Goal: Task Accomplishment & Management: Complete application form

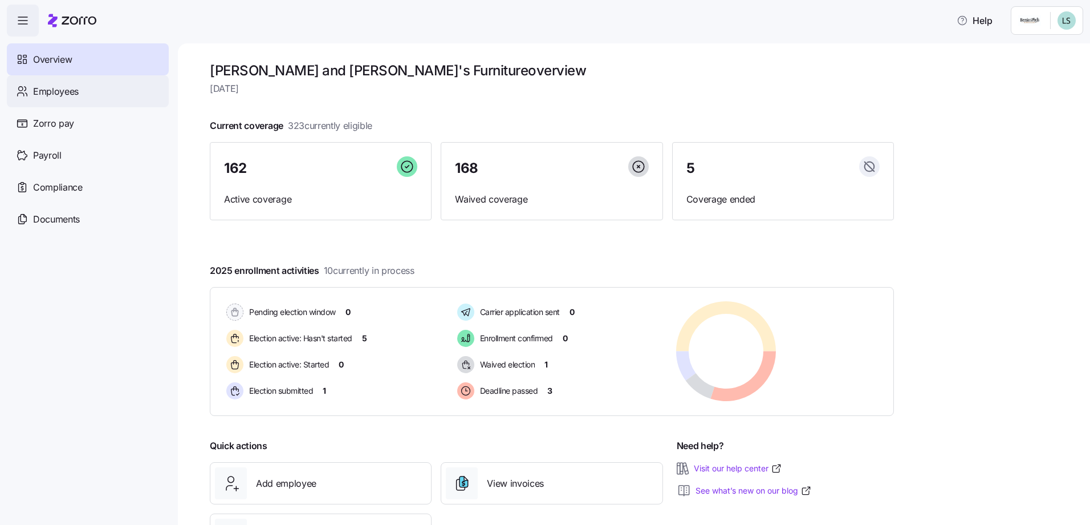
click at [47, 95] on span "Employees" at bounding box center [56, 91] width 46 height 14
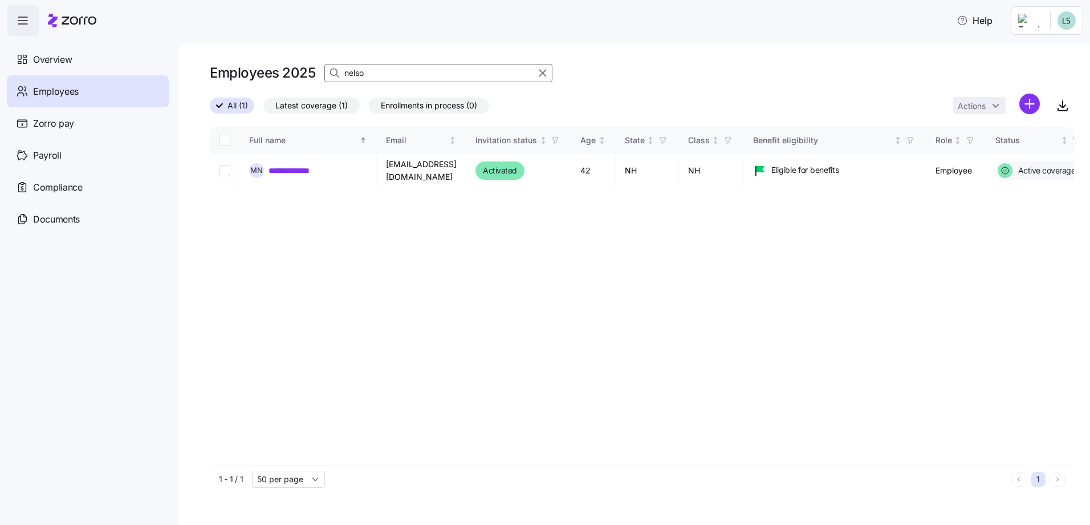
click at [403, 69] on input "nelso" at bounding box center [438, 73] width 228 height 18
type input "filom"
click at [316, 165] on link "**********" at bounding box center [318, 169] width 99 height 11
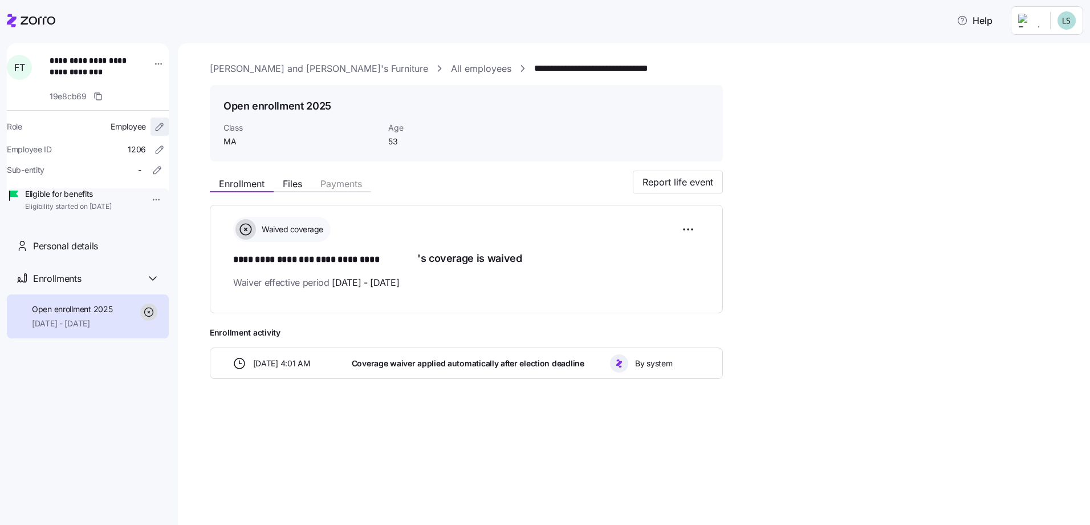
click at [154, 127] on icon "button" at bounding box center [159, 126] width 11 height 11
click at [152, 63] on html "**********" at bounding box center [545, 259] width 1090 height 518
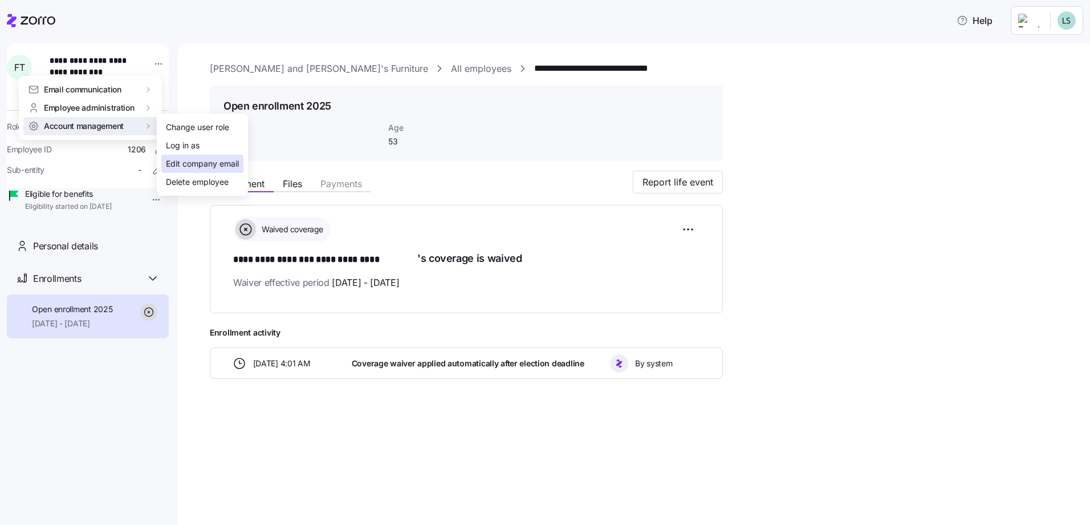
click at [214, 165] on div "Edit company email" at bounding box center [202, 163] width 73 height 13
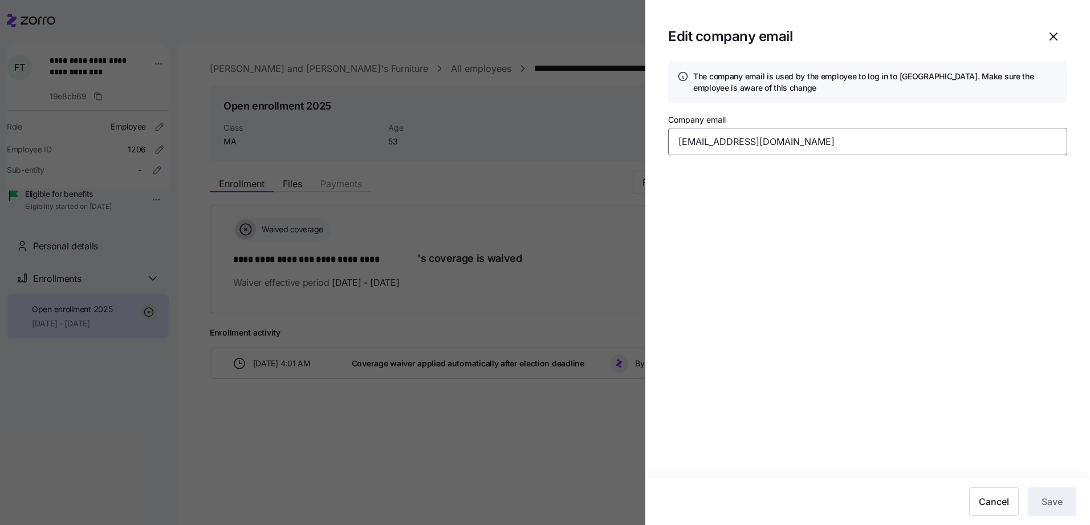
drag, startPoint x: 737, startPoint y: 144, endPoint x: 749, endPoint y: 141, distance: 11.9
click at [737, 144] on input "[EMAIL_ADDRESS][DOMAIN_NAME]" at bounding box center [867, 141] width 399 height 27
type input "[EMAIL_ADDRESS][DOMAIN_NAME]"
click at [1060, 509] on button "Save" at bounding box center [1052, 501] width 48 height 29
click at [1070, 30] on icon "button" at bounding box center [1068, 31] width 9 height 9
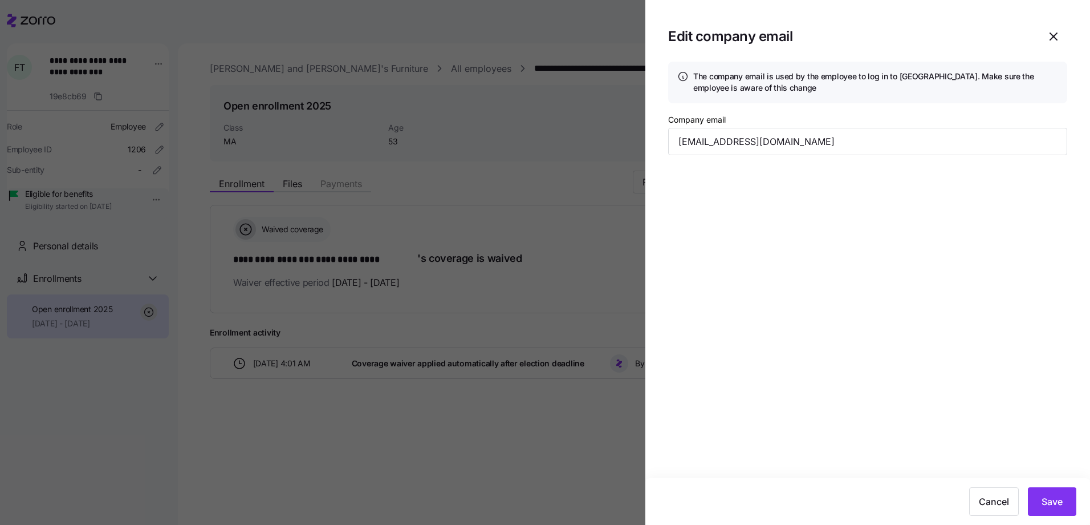
click at [1052, 486] on div "Cancel Save" at bounding box center [867, 501] width 445 height 47
click at [1045, 494] on button "Save" at bounding box center [1052, 501] width 48 height 29
click at [1069, 25] on icon "button" at bounding box center [1068, 25] width 9 height 9
click at [1051, 34] on icon "button" at bounding box center [1054, 37] width 14 height 14
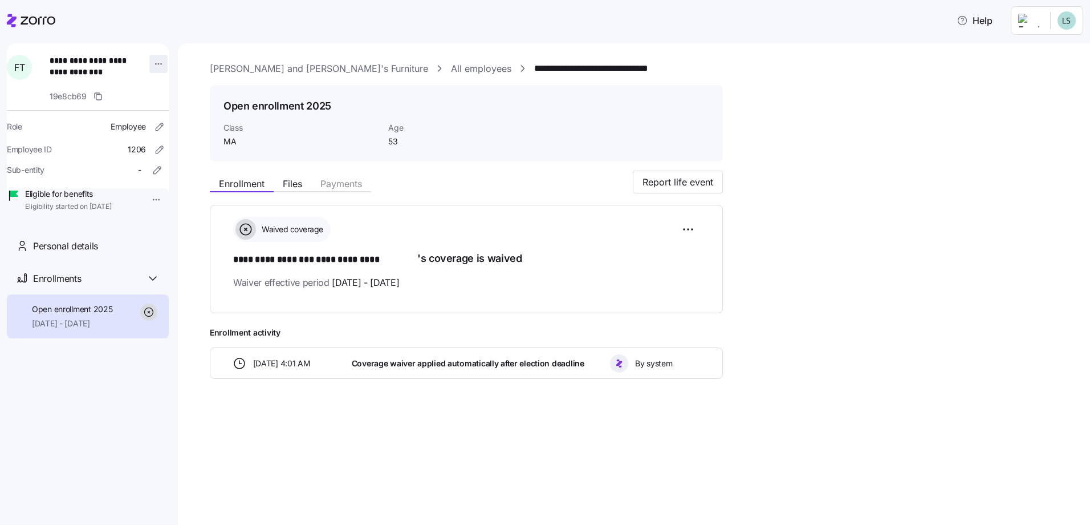
click at [155, 67] on html "**********" at bounding box center [545, 259] width 1090 height 518
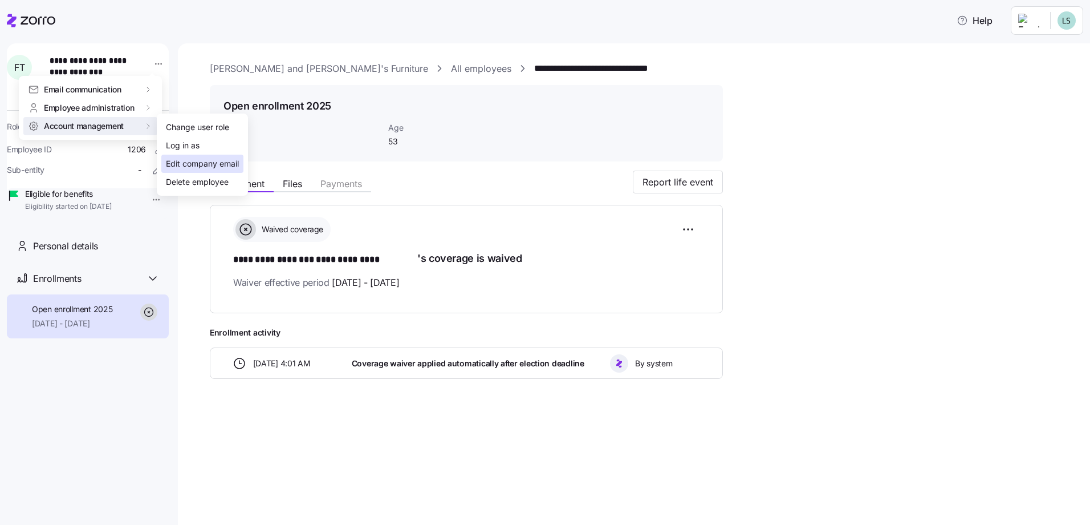
click at [196, 165] on div "Edit company email" at bounding box center [202, 163] width 73 height 13
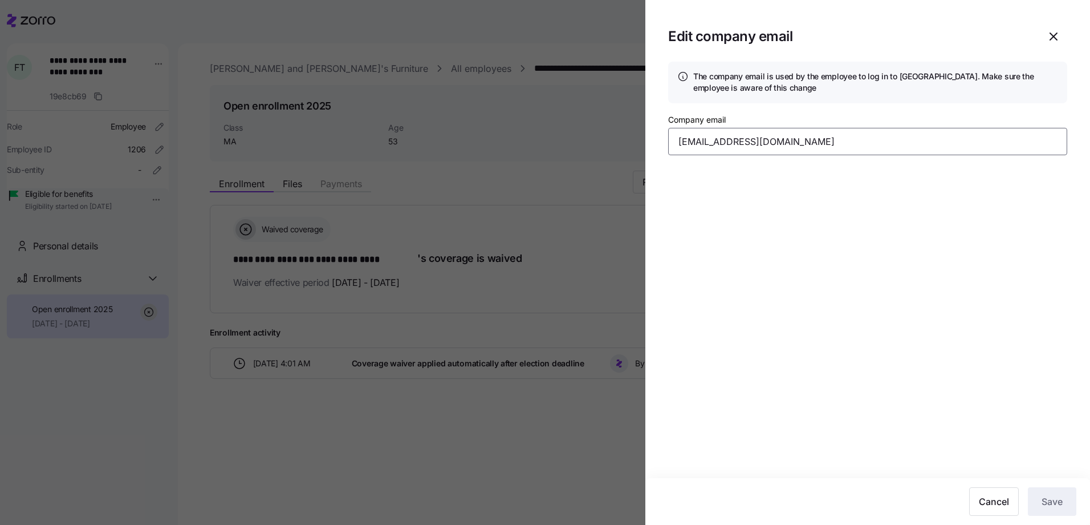
drag, startPoint x: 736, startPoint y: 143, endPoint x: 701, endPoint y: 143, distance: 34.8
click at [701, 143] on input "[EMAIL_ADDRESS][DOMAIN_NAME]" at bounding box center [867, 141] width 399 height 27
type input "[EMAIL_ADDRESS][DOMAIN_NAME]"
click at [1046, 490] on button "Save" at bounding box center [1052, 501] width 48 height 29
click at [1075, 34] on button "button" at bounding box center [1069, 31] width 16 height 16
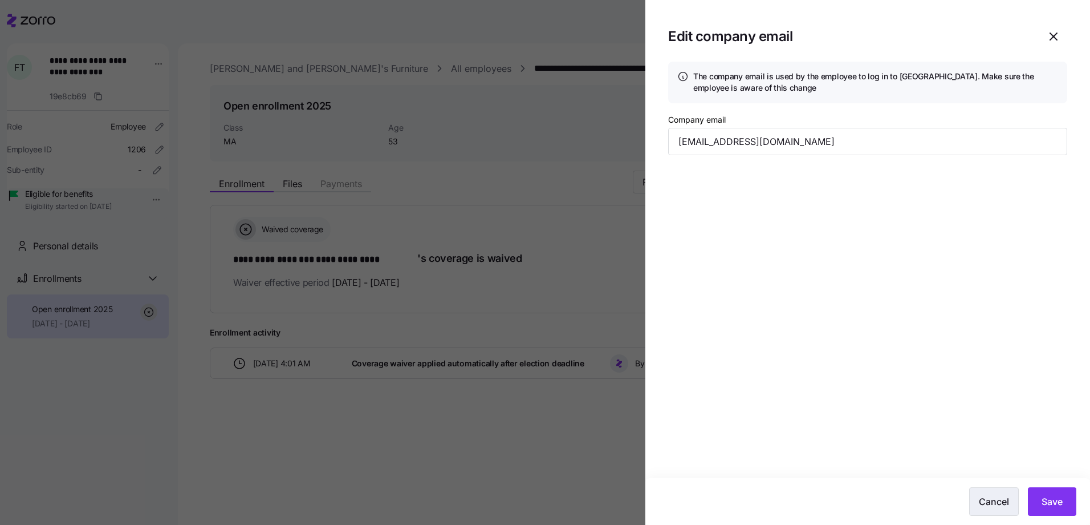
click at [989, 509] on button "Cancel" at bounding box center [994, 501] width 50 height 29
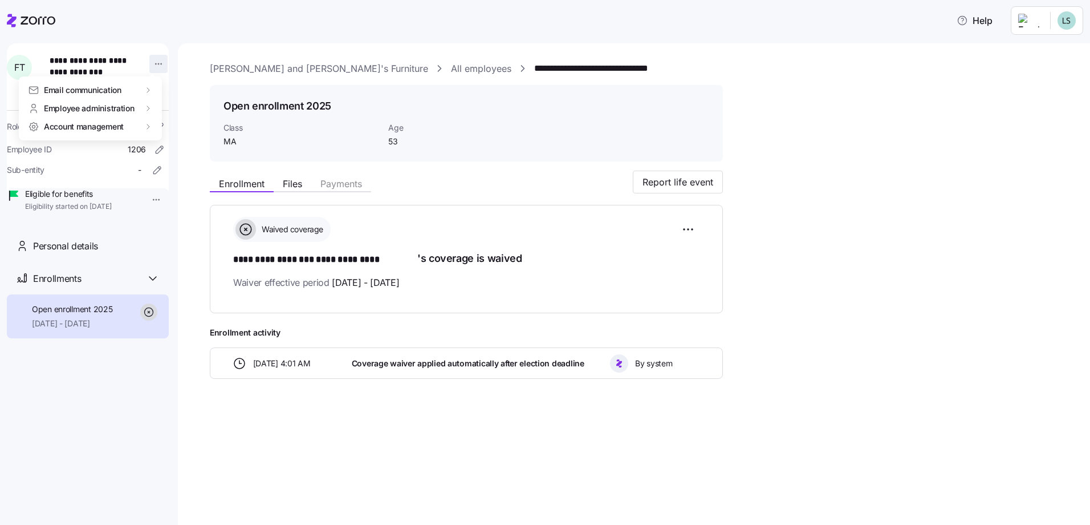
click at [155, 66] on html "**********" at bounding box center [545, 259] width 1090 height 518
click at [216, 166] on div "Edit company email" at bounding box center [202, 163] width 73 height 13
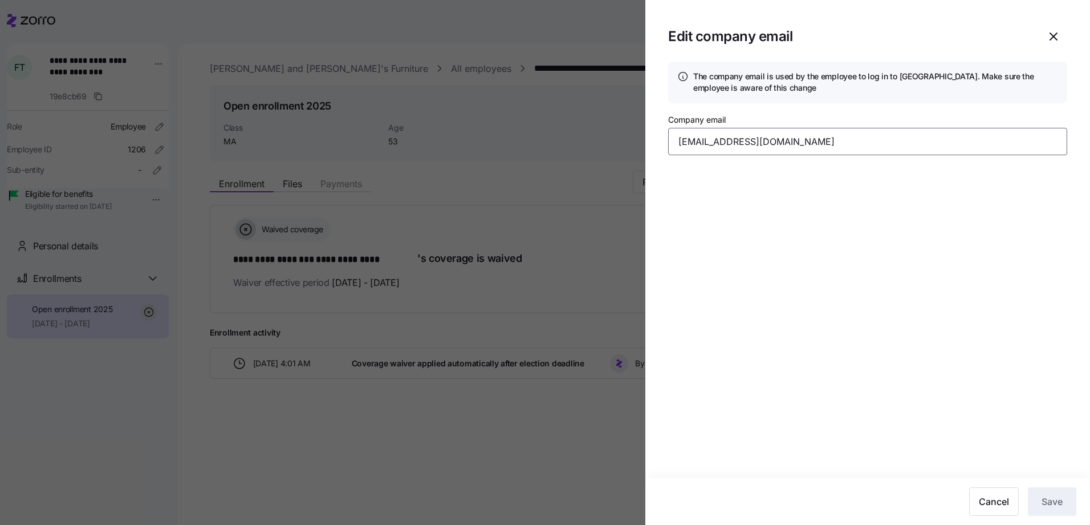
drag, startPoint x: 797, startPoint y: 140, endPoint x: 636, endPoint y: 140, distance: 160.8
click at [636, 518] on div "Edit company email The company email is used by the employee to log in to Zorro…" at bounding box center [545, 518] width 1090 height 0
type input "[PERSON_NAME][EMAIL_ADDRESS][DOMAIN_NAME]"
click at [1039, 495] on button "Save" at bounding box center [1052, 501] width 48 height 29
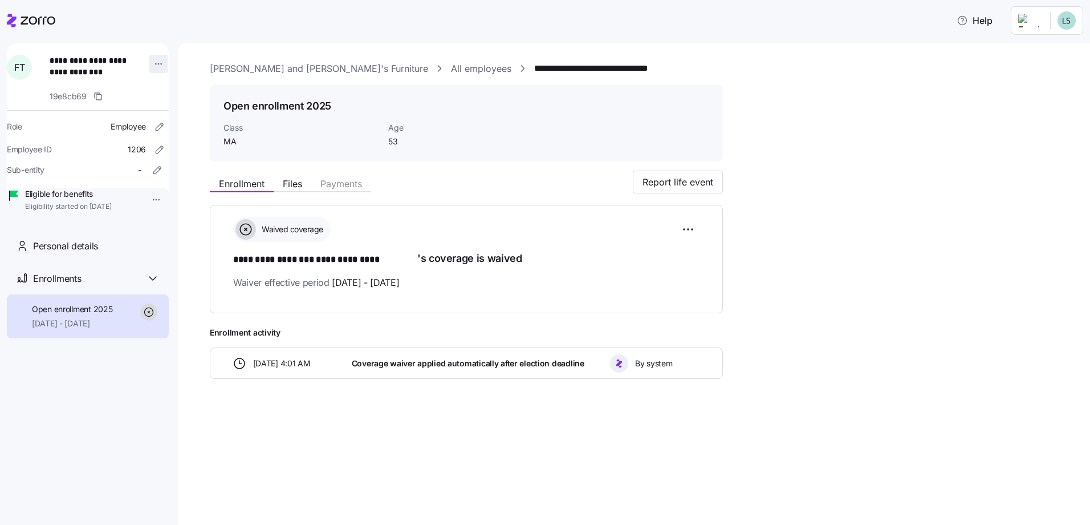
click at [147, 63] on html "**********" at bounding box center [545, 259] width 1090 height 518
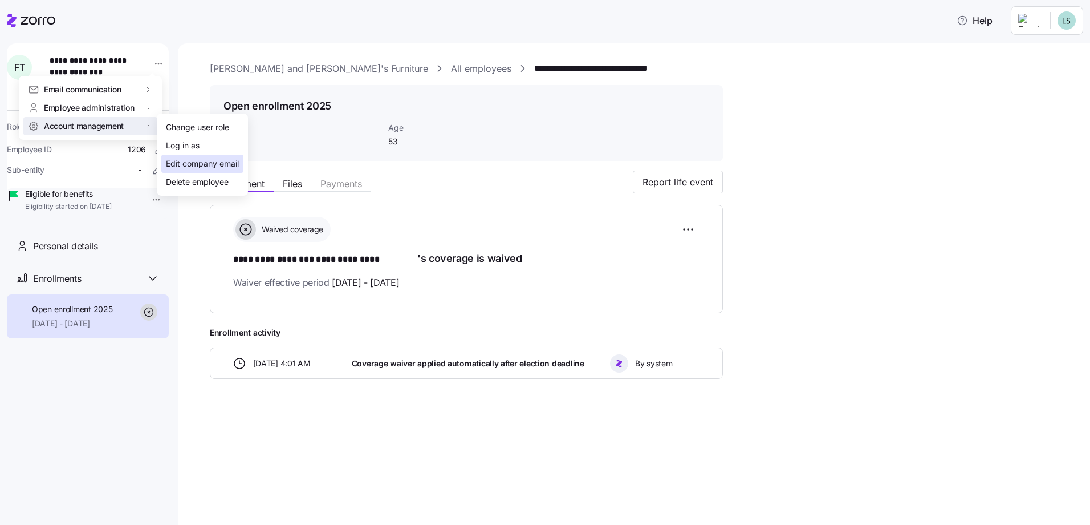
click at [197, 159] on div "Edit company email" at bounding box center [202, 164] width 82 height 18
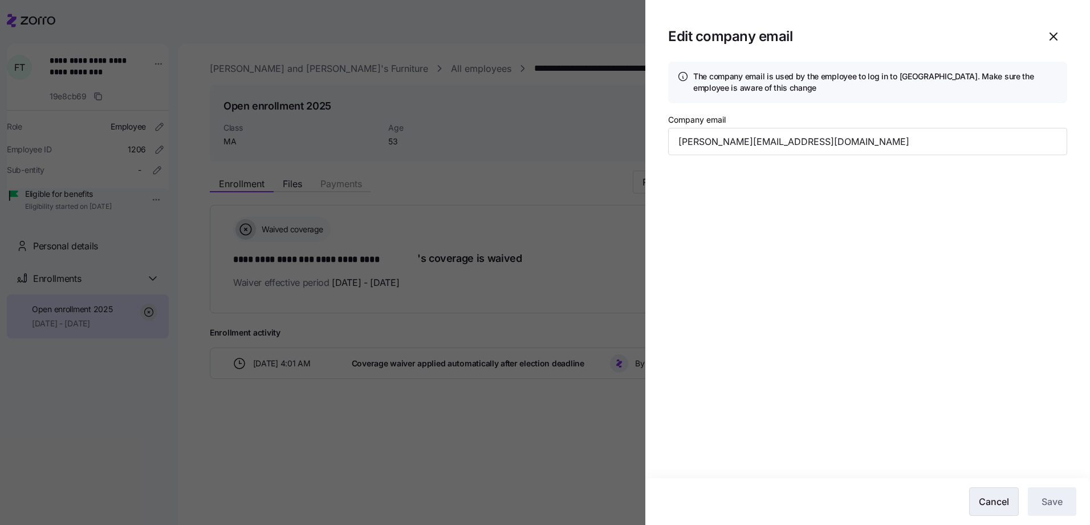
click at [985, 514] on button "Cancel" at bounding box center [994, 501] width 50 height 29
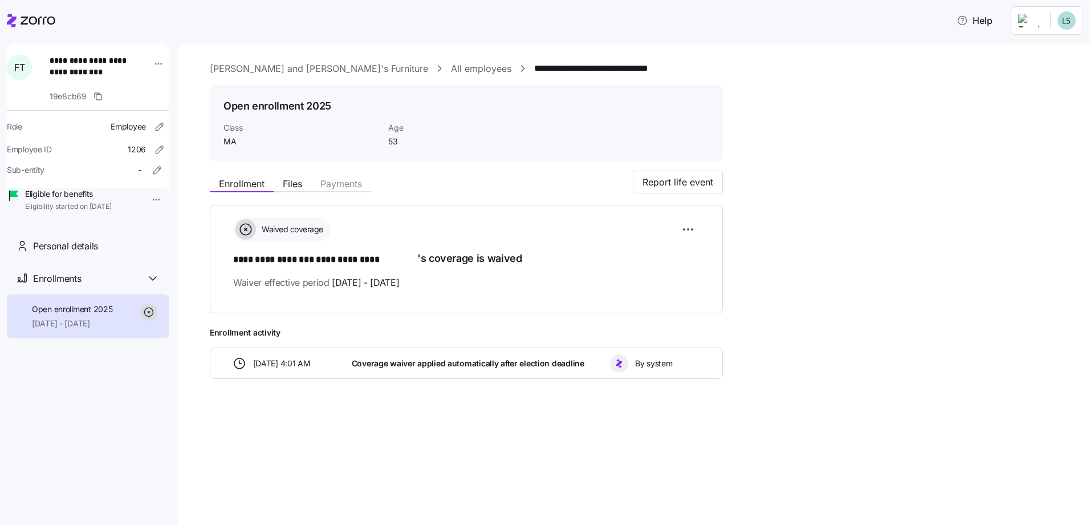
click at [451, 67] on link "All employees" at bounding box center [481, 69] width 60 height 14
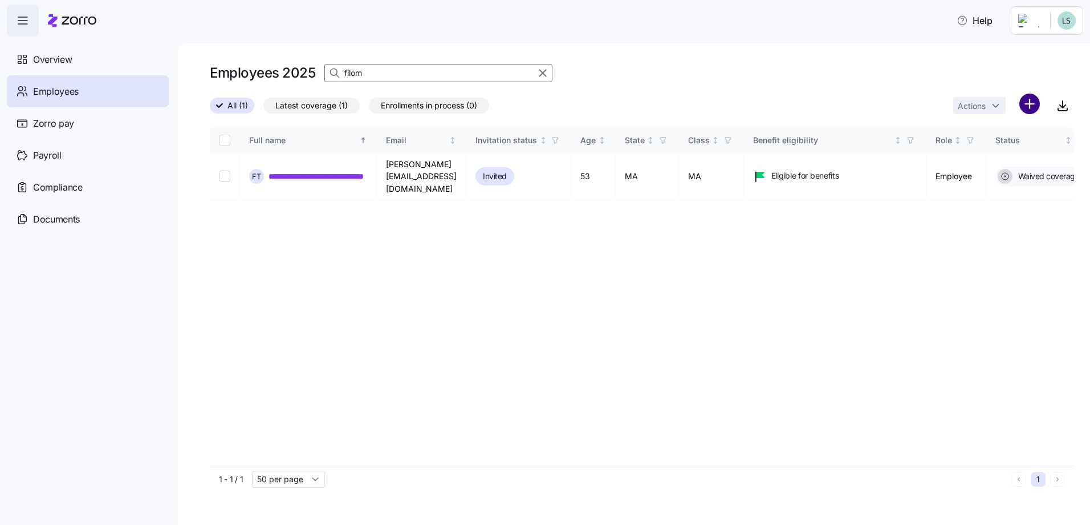
click at [1033, 106] on html "**********" at bounding box center [545, 259] width 1090 height 518
click at [975, 155] on span "Add a new employee" at bounding box center [992, 152] width 76 height 11
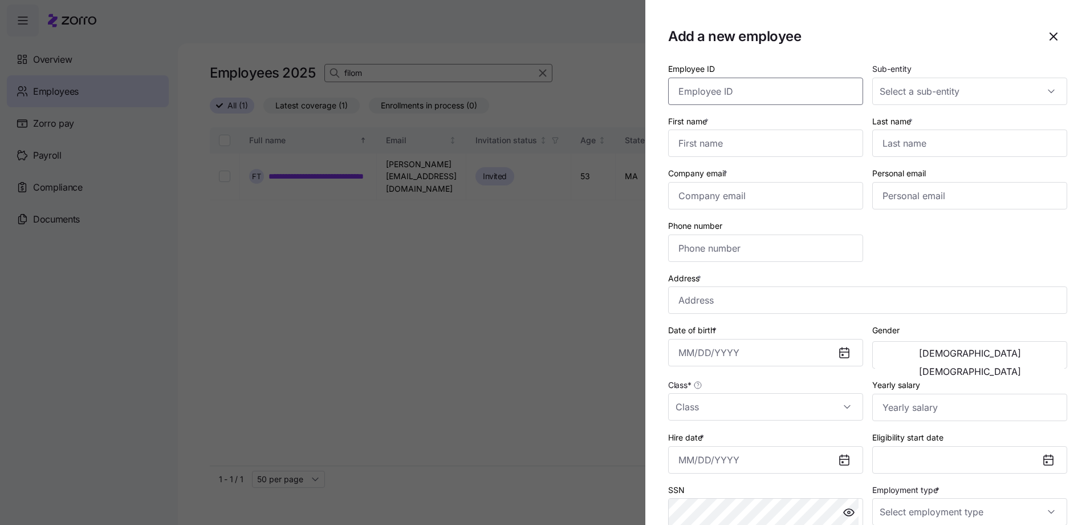
click at [746, 92] on input "Employee ID" at bounding box center [765, 91] width 195 height 27
type input "1148"
type input "[PERSON_NAME]"
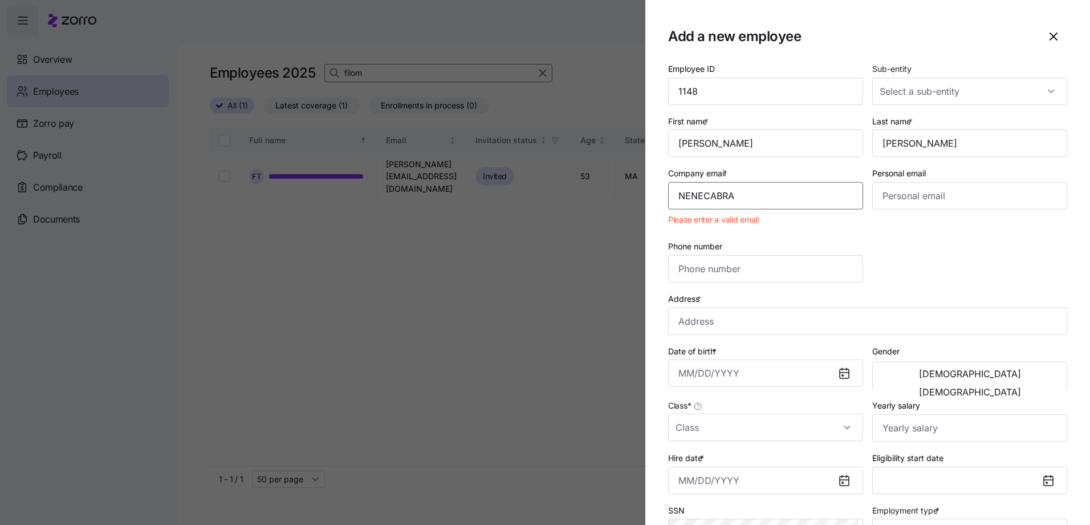
type input "[EMAIL_ADDRESS][DOMAIN_NAME]"
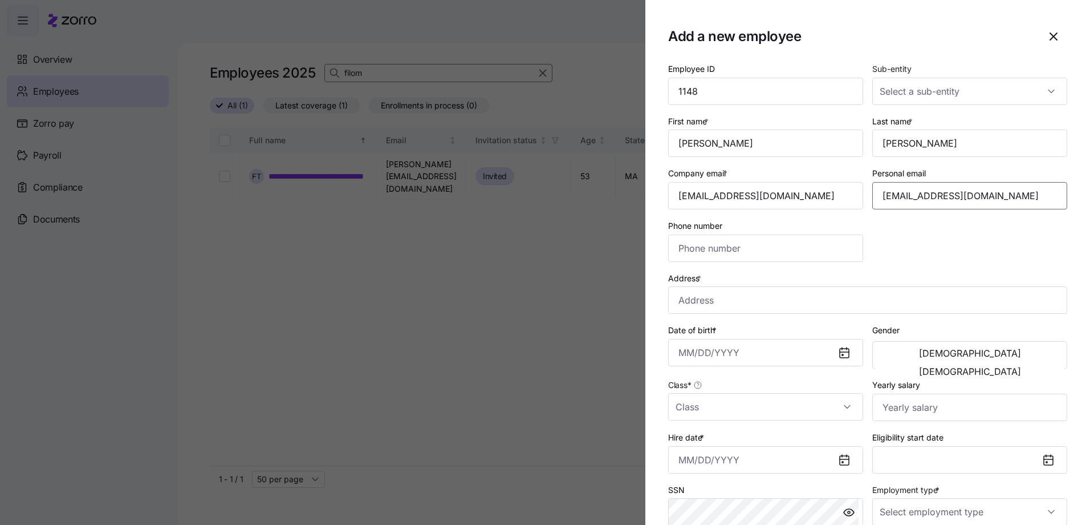
drag, startPoint x: 885, startPoint y: 196, endPoint x: 1031, endPoint y: 196, distance: 146.0
click at [1031, 196] on input "[EMAIL_ADDRESS][DOMAIN_NAME]" at bounding box center [969, 195] width 195 height 27
type input "[STREET_ADDRESS][PERSON_NAME]"
click at [684, 355] on input "Date of birth *" at bounding box center [765, 352] width 195 height 27
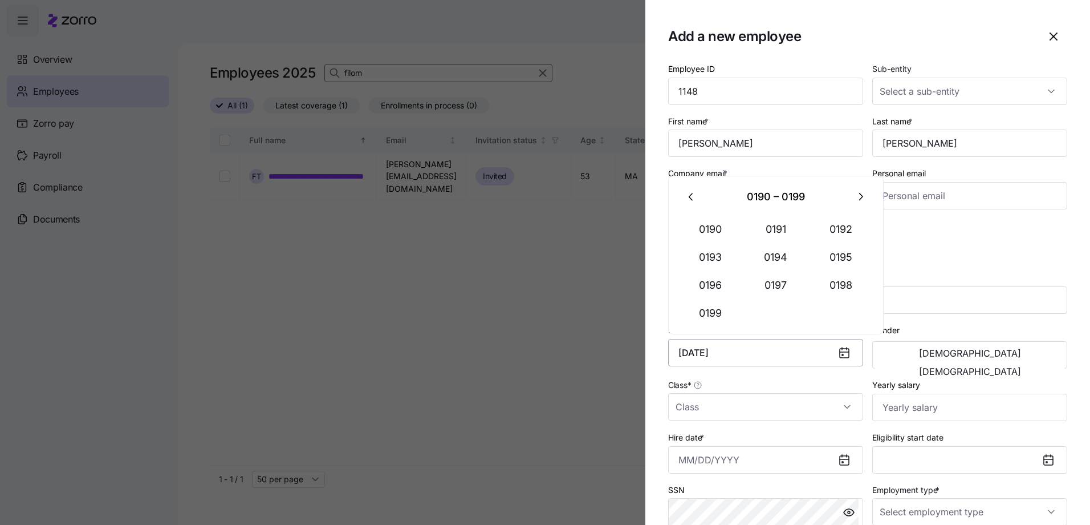
type input "[DATE]"
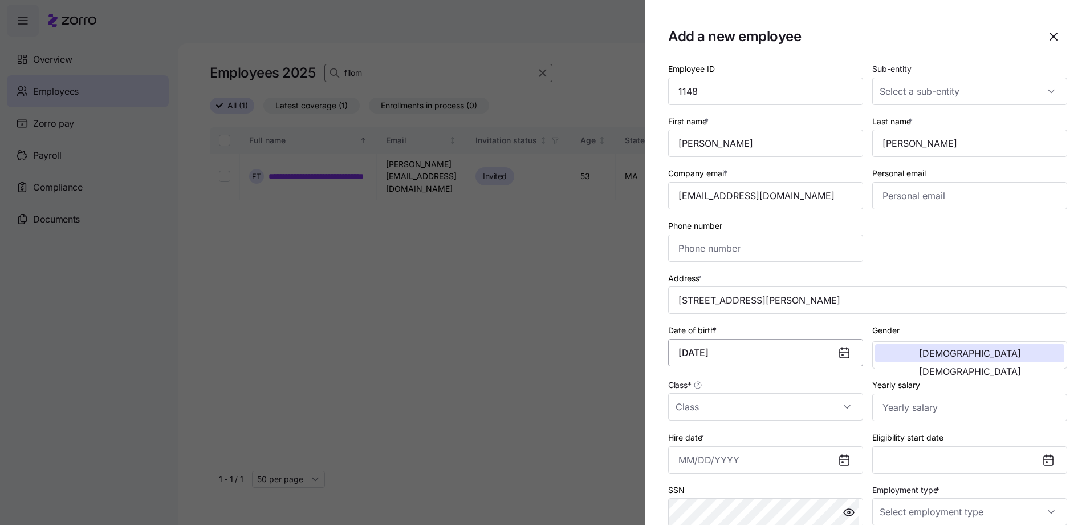
scroll to position [23, 0]
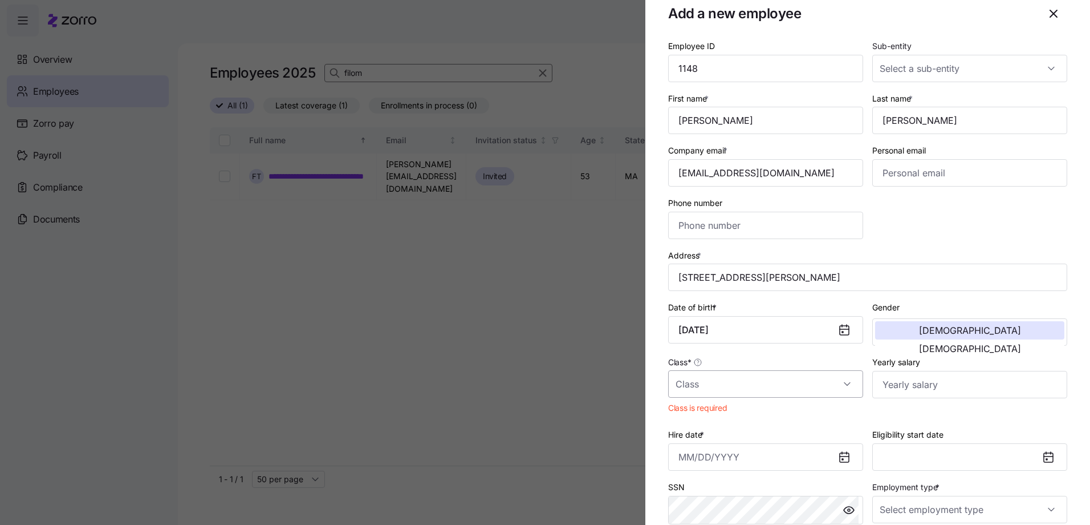
drag, startPoint x: 845, startPoint y: 381, endPoint x: 824, endPoint y: 377, distance: 21.6
click at [845, 381] on input "Class *" at bounding box center [765, 383] width 195 height 27
click at [690, 304] on span "MA" at bounding box center [688, 301] width 13 height 13
type input "MA"
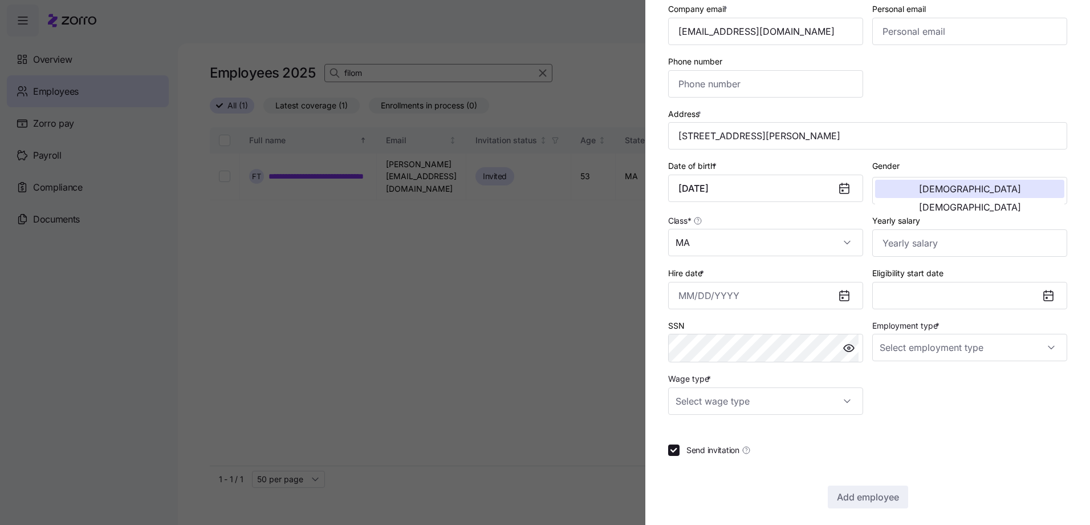
scroll to position [170, 0]
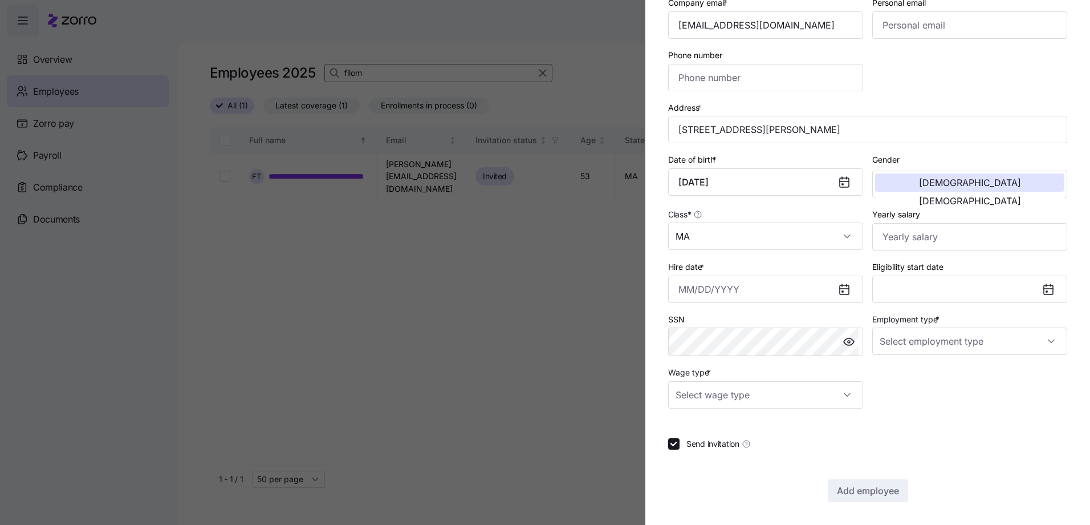
click at [840, 289] on icon at bounding box center [844, 289] width 9 height 9
click at [682, 296] on input "Hire date *" at bounding box center [765, 288] width 195 height 27
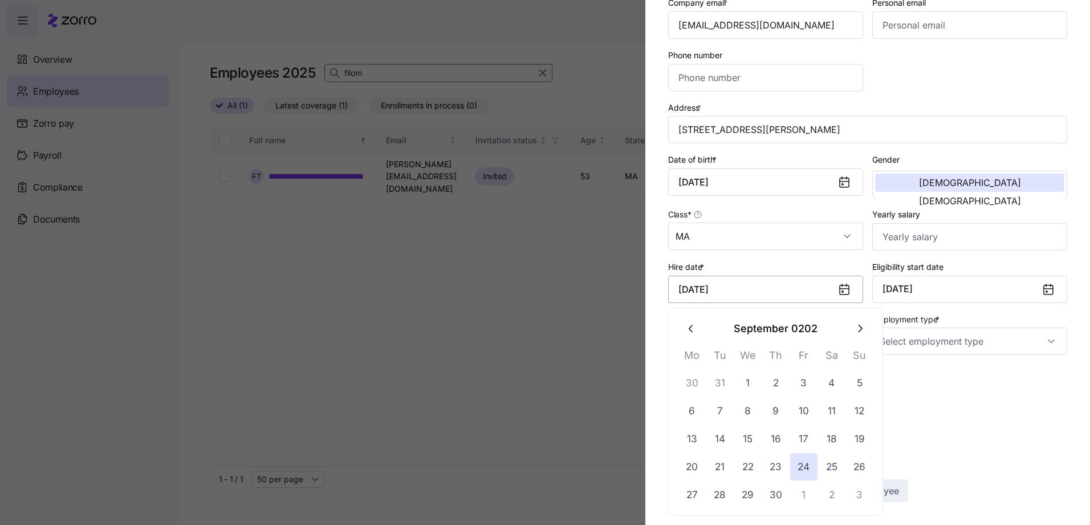
type input "[DATE]"
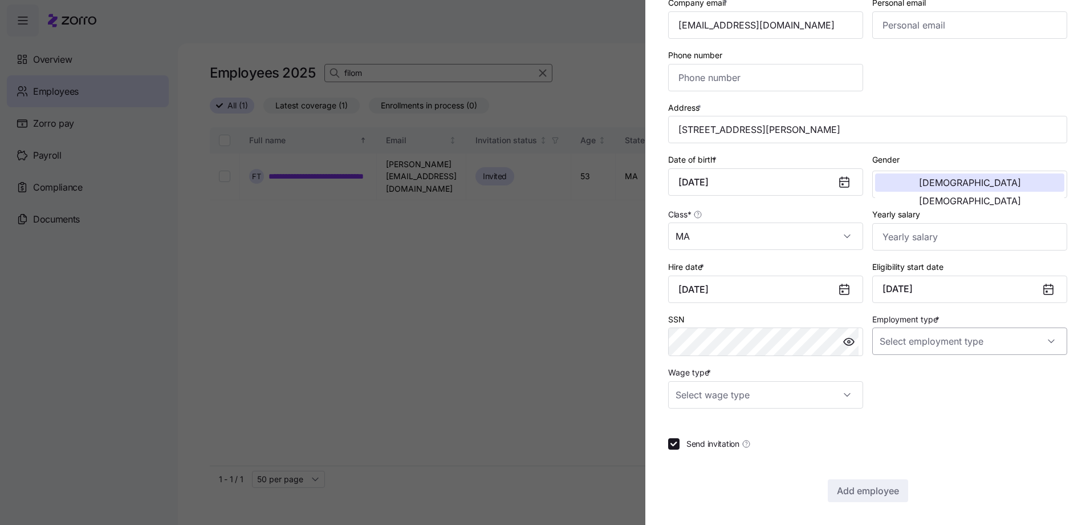
click at [913, 343] on input "Employment type *" at bounding box center [969, 340] width 195 height 27
click at [899, 373] on span "Full Time" at bounding box center [898, 375] width 33 height 13
type input "Full Time"
drag, startPoint x: 755, startPoint y: 397, endPoint x: 743, endPoint y: 412, distance: 19.1
click at [754, 397] on input "Wage type *" at bounding box center [765, 394] width 195 height 27
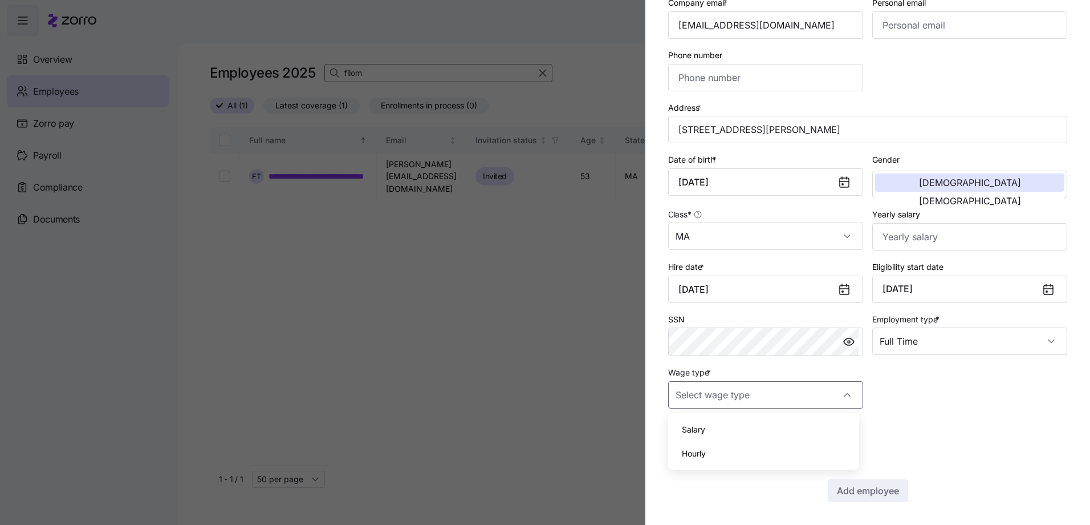
click at [715, 428] on div "Salary" at bounding box center [764, 429] width 182 height 24
drag, startPoint x: 715, startPoint y: 428, endPoint x: 731, endPoint y: 385, distance: 45.6
click at [717, 423] on div at bounding box center [867, 422] width 399 height 11
click at [731, 386] on input "Salary" at bounding box center [765, 394] width 195 height 27
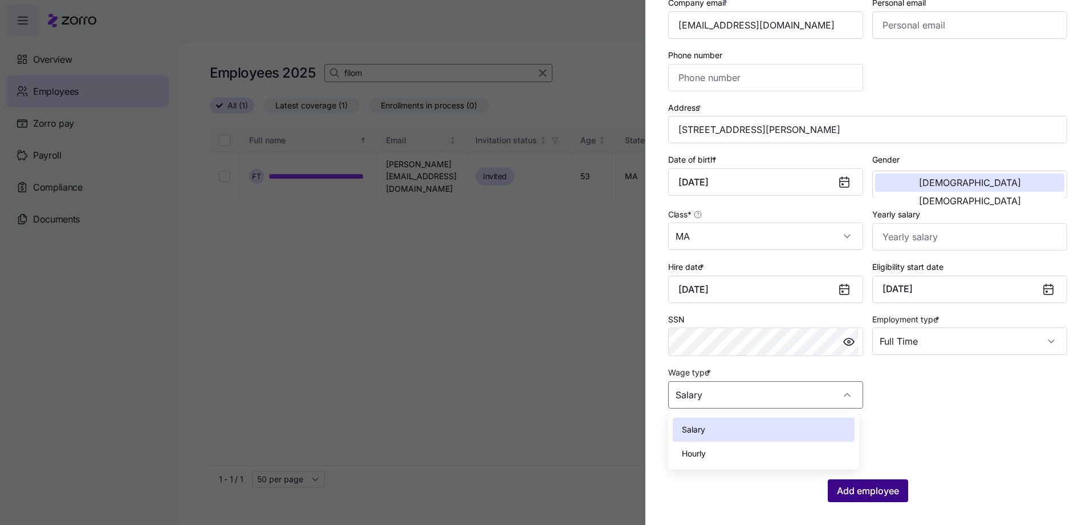
drag, startPoint x: 700, startPoint y: 455, endPoint x: 824, endPoint y: 482, distance: 127.7
click at [702, 453] on span "Hourly" at bounding box center [694, 453] width 24 height 13
type input "Hourly"
click at [864, 494] on span "Add employee" at bounding box center [868, 491] width 62 height 14
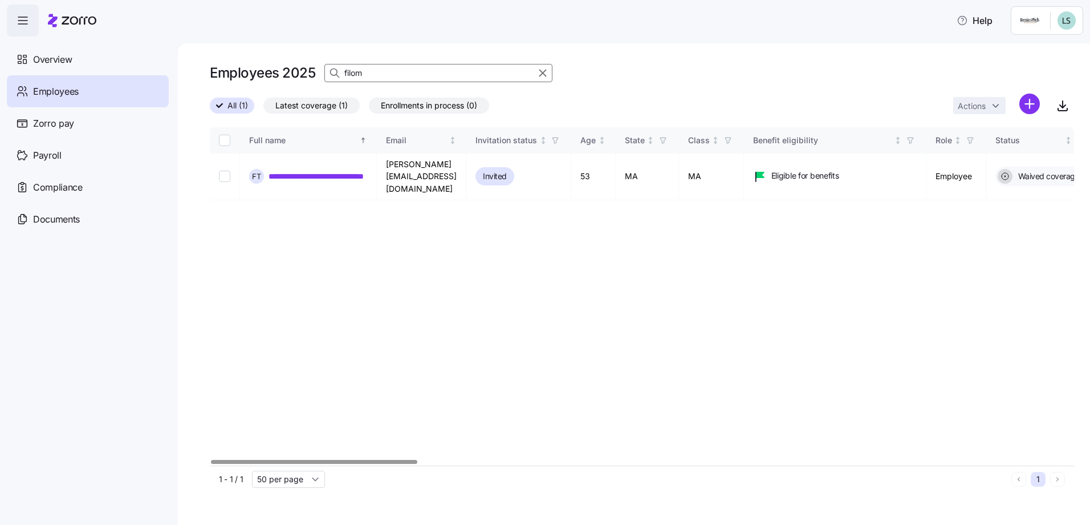
click at [525, 80] on div at bounding box center [537, 72] width 29 height 17
click at [523, 79] on div at bounding box center [536, 73] width 26 height 14
click at [503, 75] on input "filom" at bounding box center [438, 73] width 228 height 18
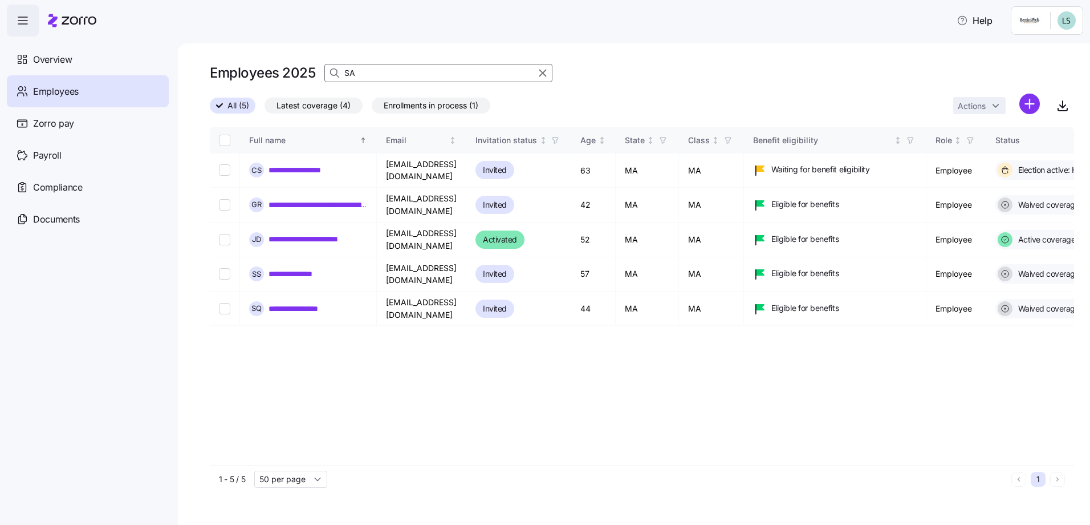
type input "S"
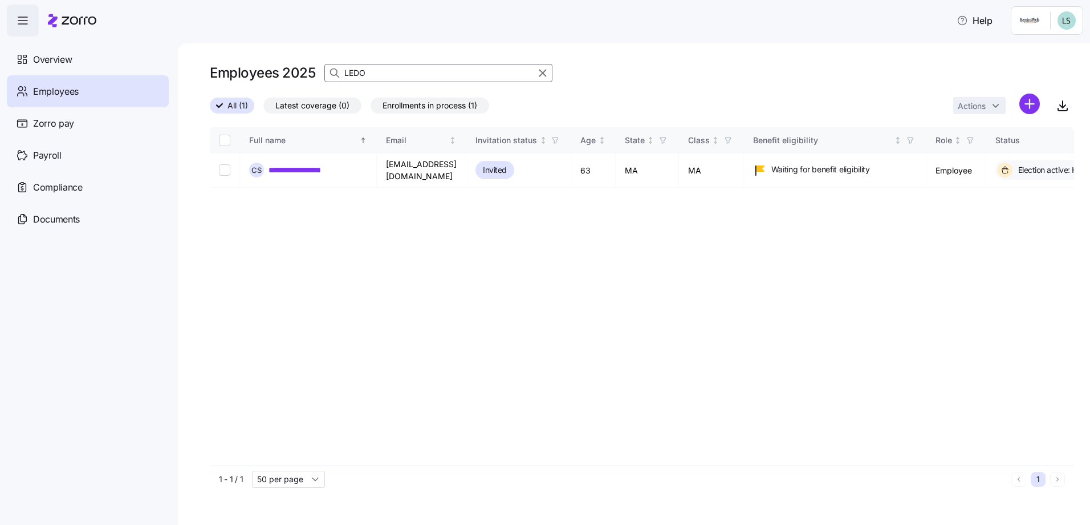
type input "LEDO"
